Goal: Task Accomplishment & Management: Use online tool/utility

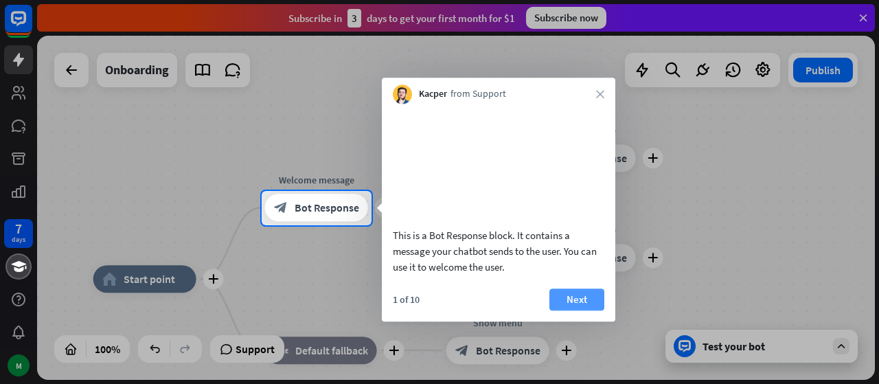
click at [561, 311] on button "Next" at bounding box center [577, 300] width 55 height 22
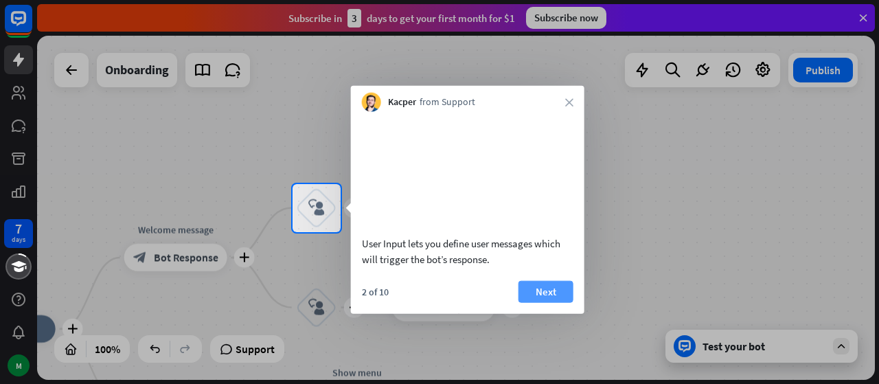
click at [551, 302] on button "Next" at bounding box center [546, 291] width 55 height 22
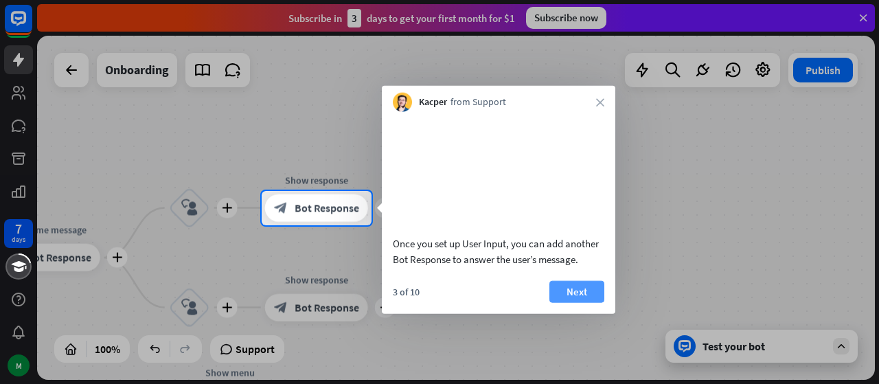
click at [584, 300] on button "Next" at bounding box center [577, 291] width 55 height 22
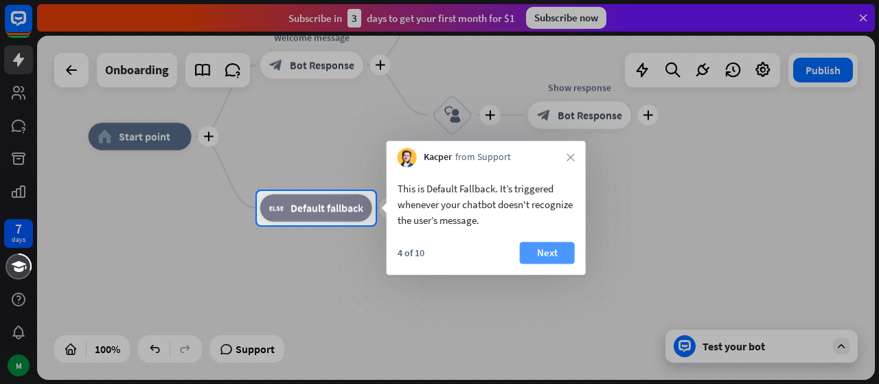
click at [546, 258] on button "Next" at bounding box center [547, 253] width 55 height 22
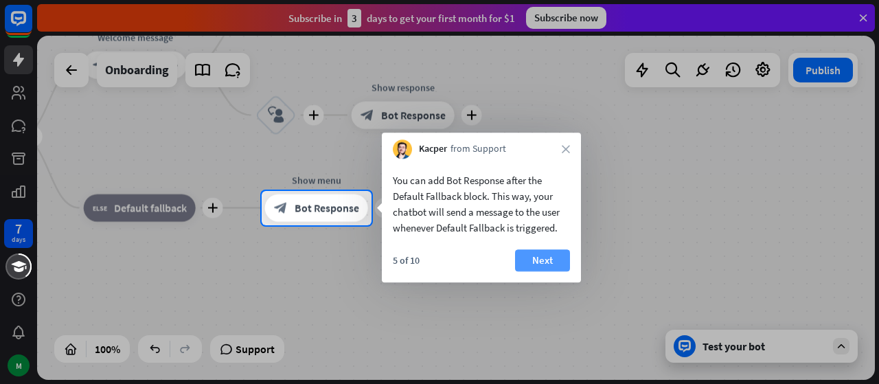
click at [534, 260] on button "Next" at bounding box center [542, 260] width 55 height 22
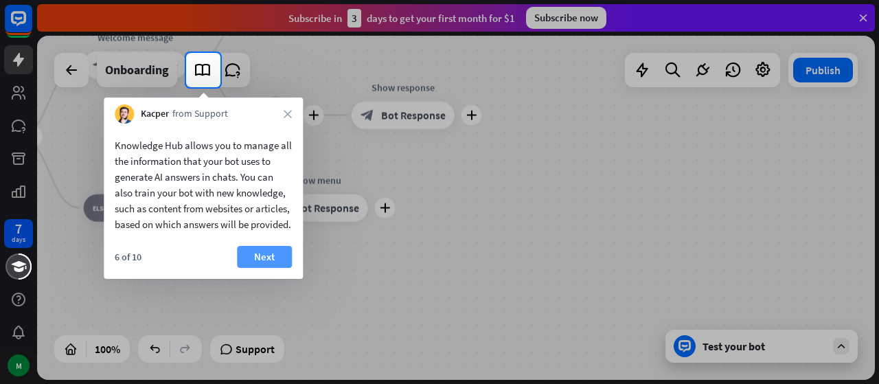
click at [273, 268] on button "Next" at bounding box center [264, 257] width 55 height 22
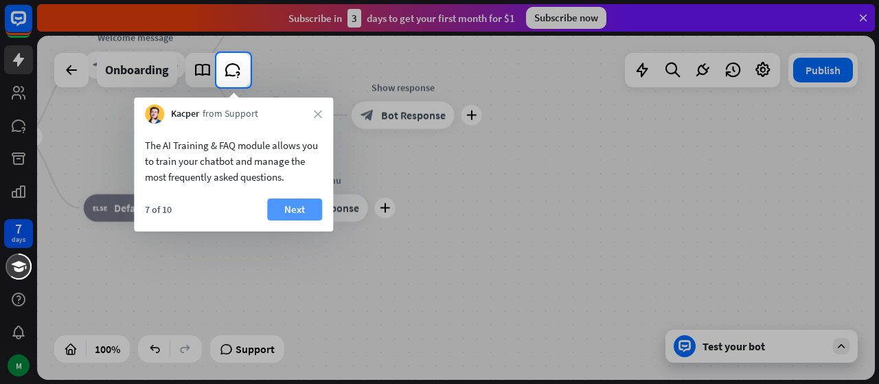
click at [290, 210] on button "Next" at bounding box center [294, 210] width 55 height 22
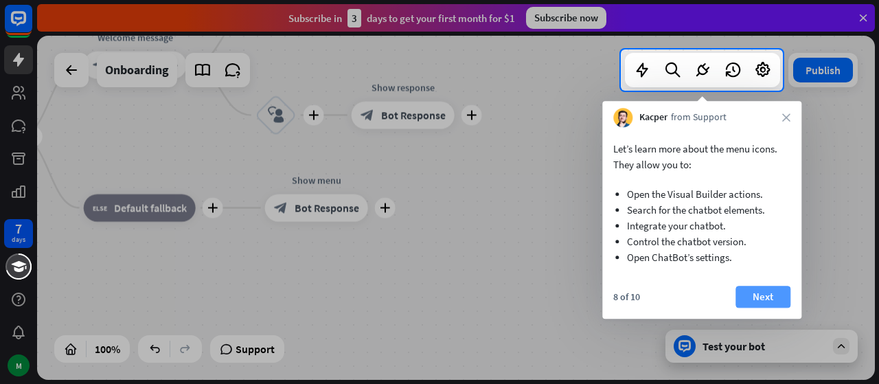
click at [762, 299] on button "Next" at bounding box center [763, 297] width 55 height 22
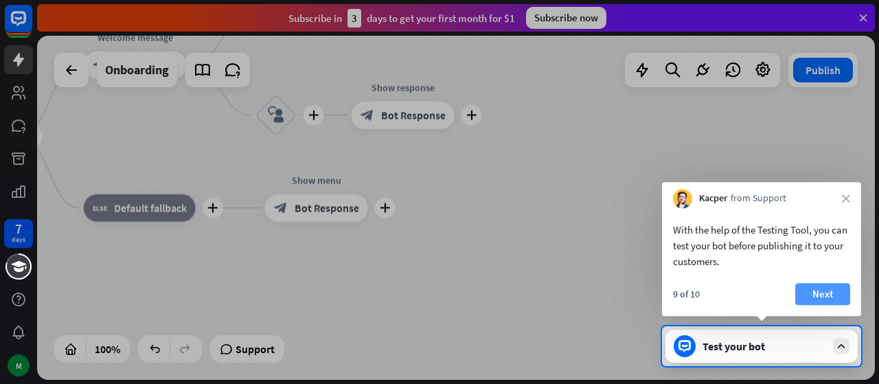
click at [812, 294] on button "Next" at bounding box center [823, 294] width 55 height 22
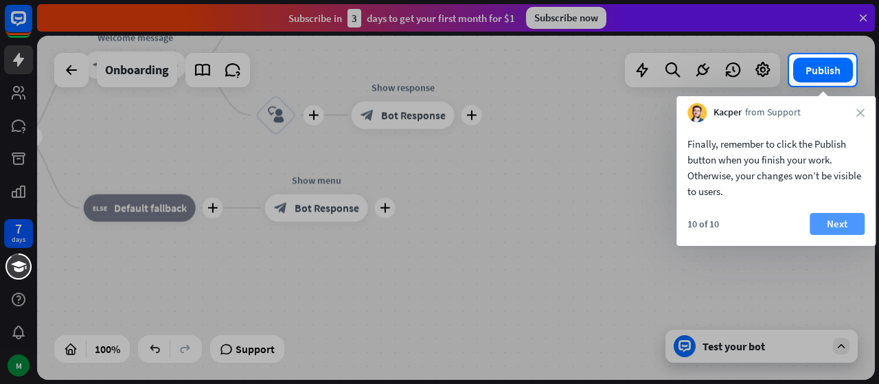
click at [831, 230] on button "Next" at bounding box center [837, 224] width 55 height 22
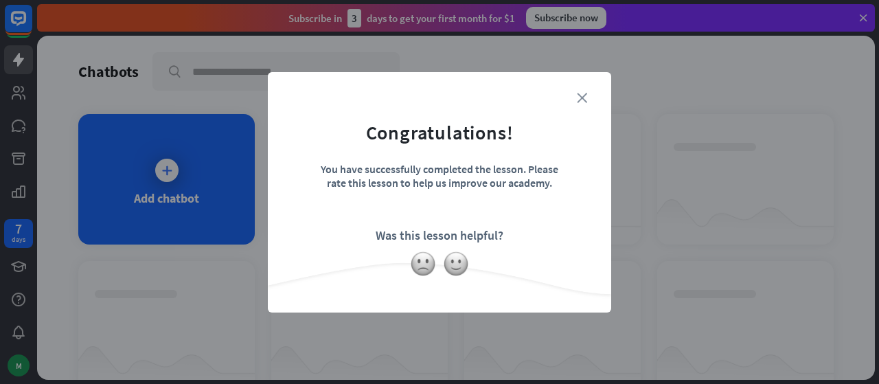
click at [586, 100] on icon "close" at bounding box center [582, 98] width 10 height 10
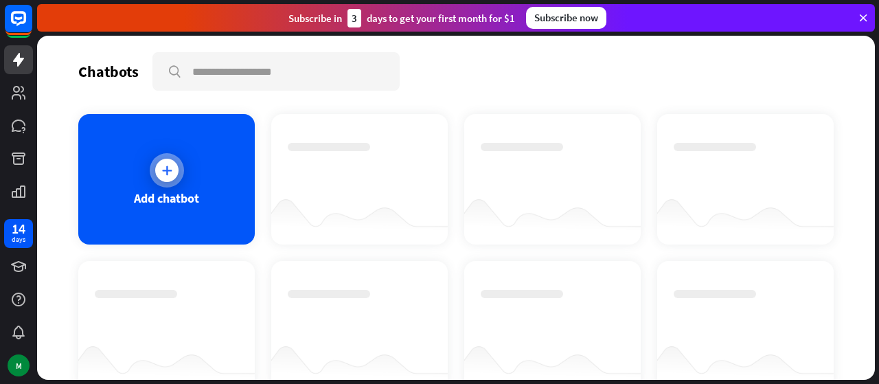
click at [214, 157] on div "Add chatbot" at bounding box center [166, 179] width 177 height 131
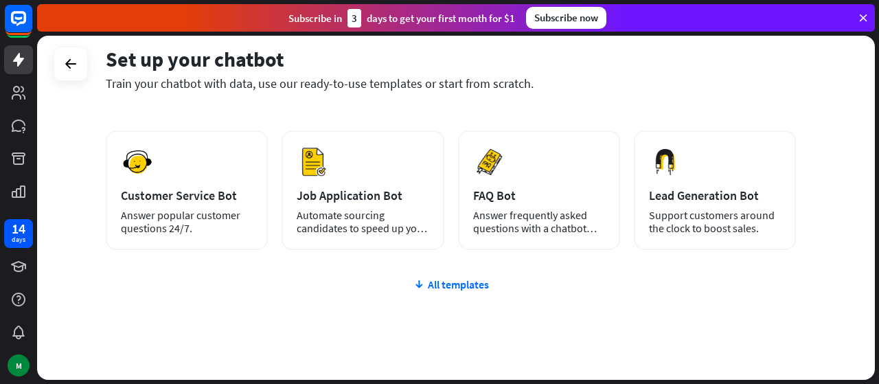
scroll to position [195, 0]
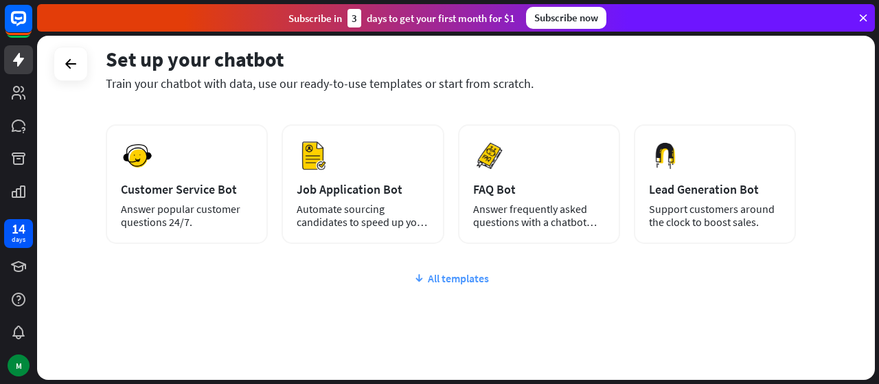
click at [459, 279] on div "All templates" at bounding box center [451, 278] width 691 height 14
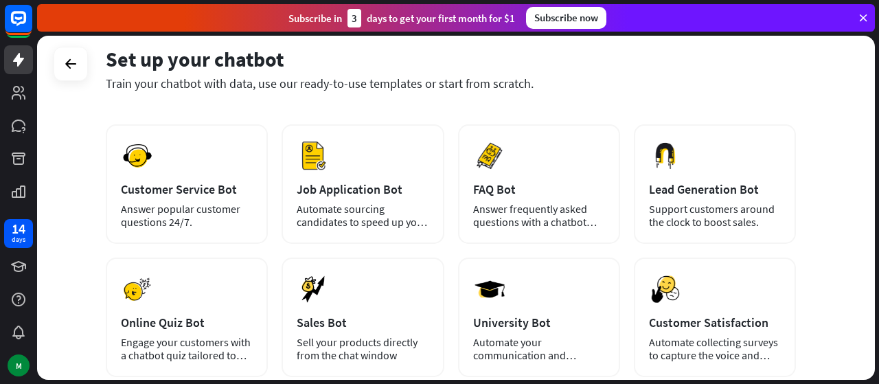
drag, startPoint x: 879, startPoint y: 192, endPoint x: 877, endPoint y: 221, distance: 29.6
click at [877, 221] on div "Set up your chatbot Train your chatbot with data, use our ready-to-use template…" at bounding box center [458, 210] width 842 height 348
click at [846, 201] on div "Set up your chatbot Train your chatbot with data, use our ready-to-use template…" at bounding box center [456, 208] width 838 height 344
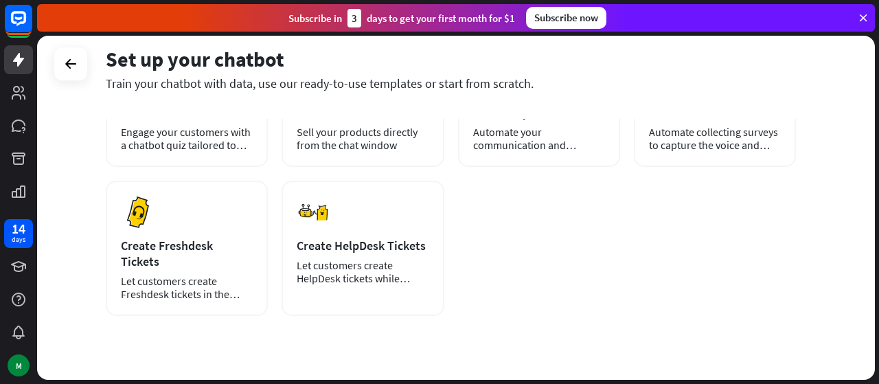
scroll to position [412, 0]
